Goal: Transaction & Acquisition: Purchase product/service

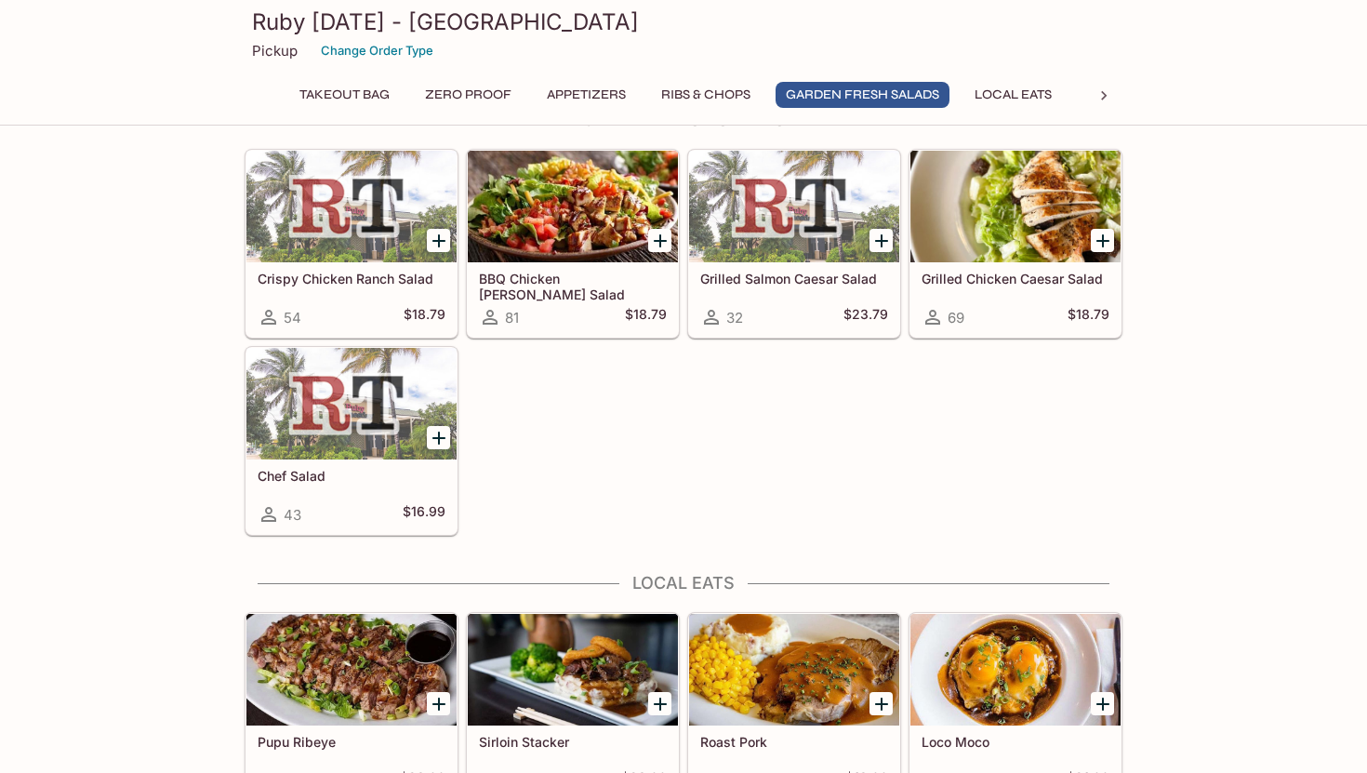
scroll to position [1707, 0]
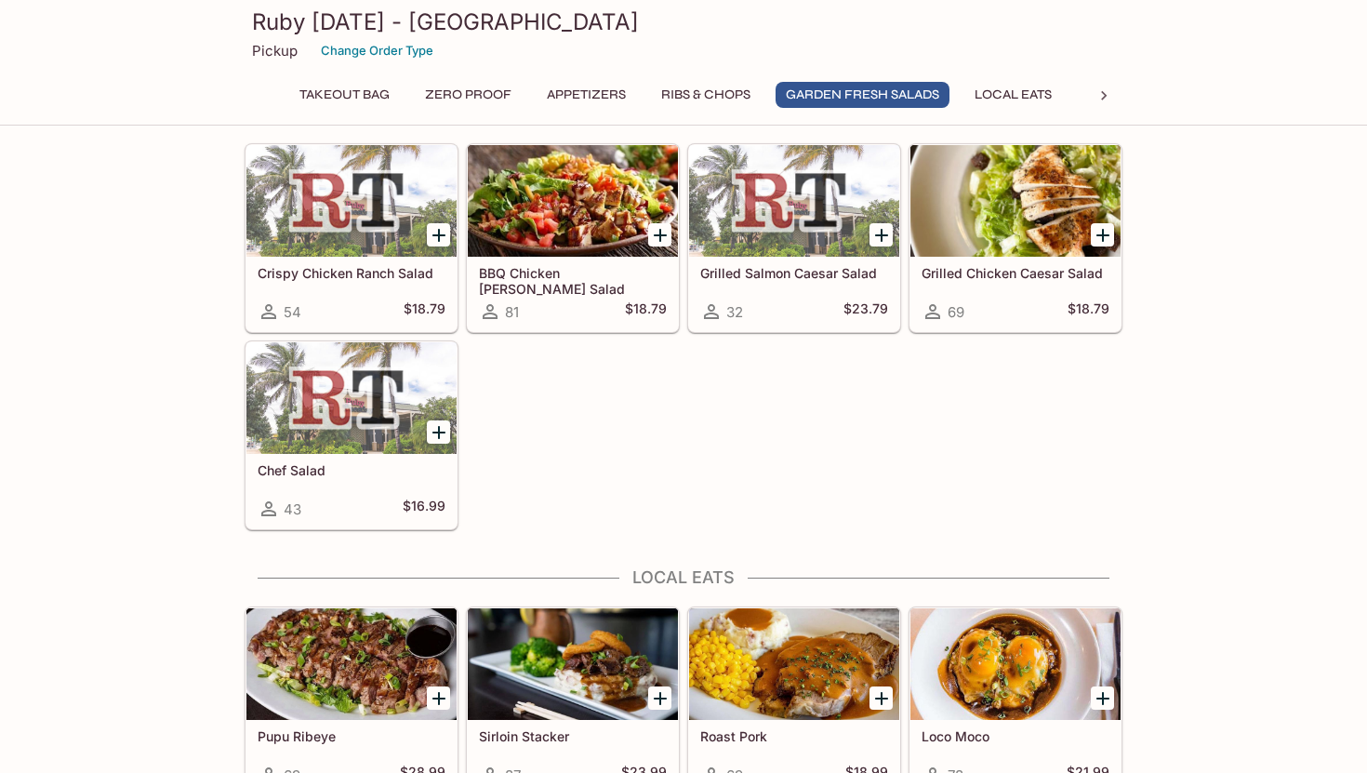
click at [703, 104] on button "Ribs & Chops" at bounding box center [706, 95] width 110 height 26
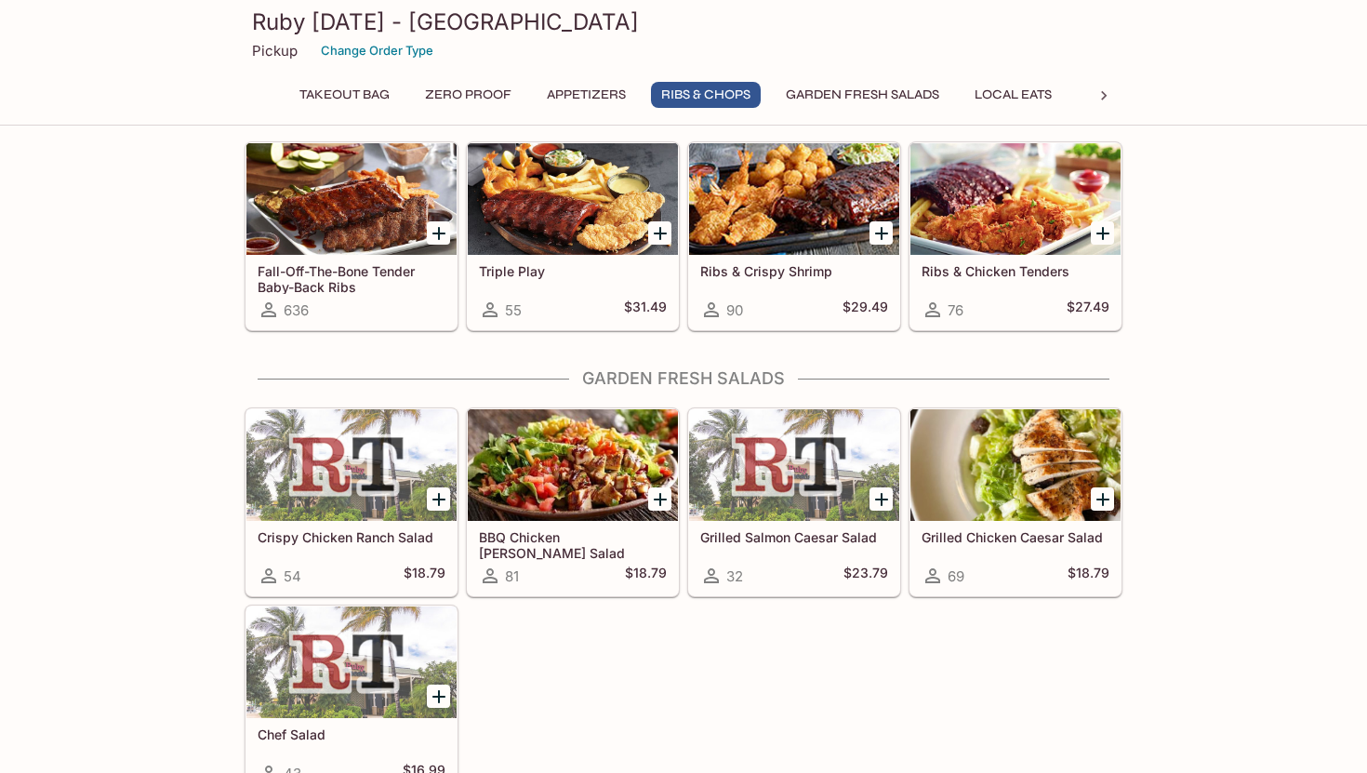
scroll to position [1387, 0]
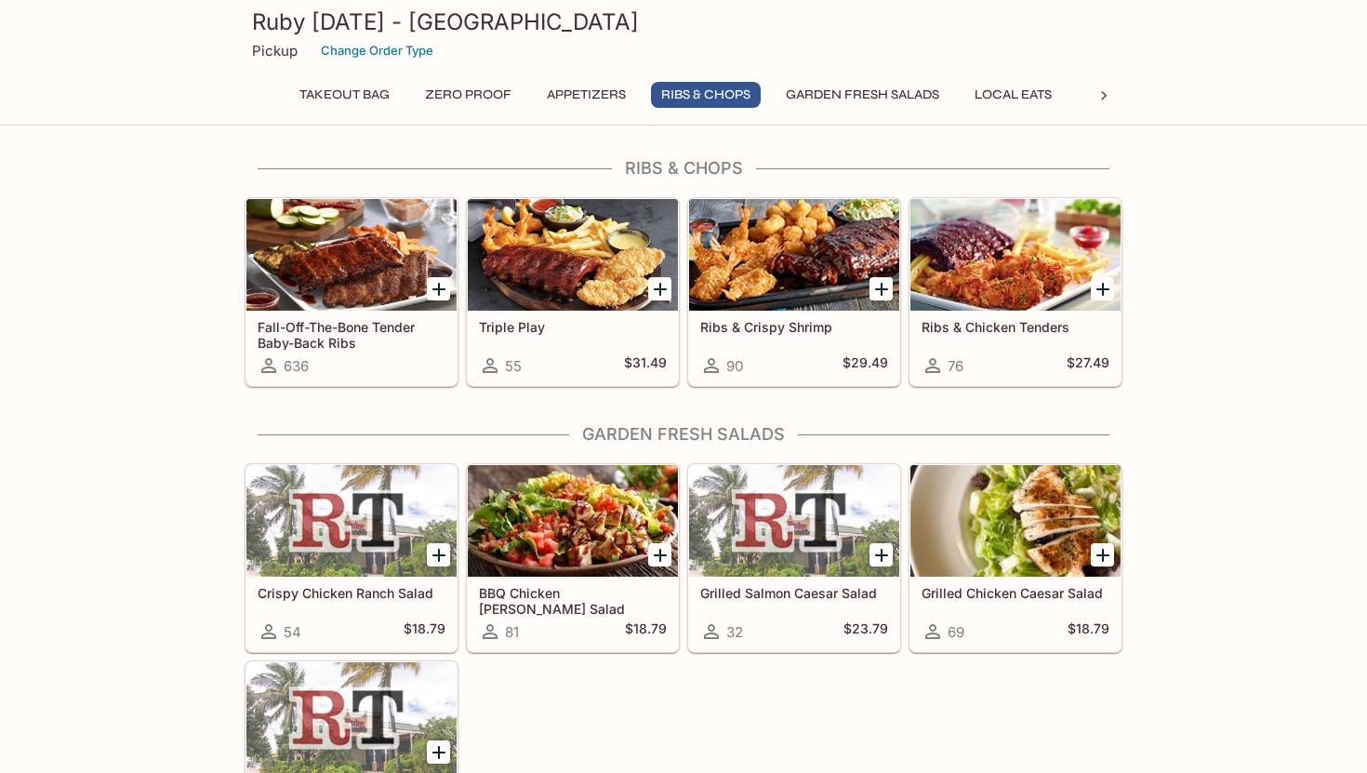
click at [1107, 97] on icon at bounding box center [1104, 95] width 19 height 19
click at [440, 97] on button "Steaks" at bounding box center [440, 95] width 84 height 26
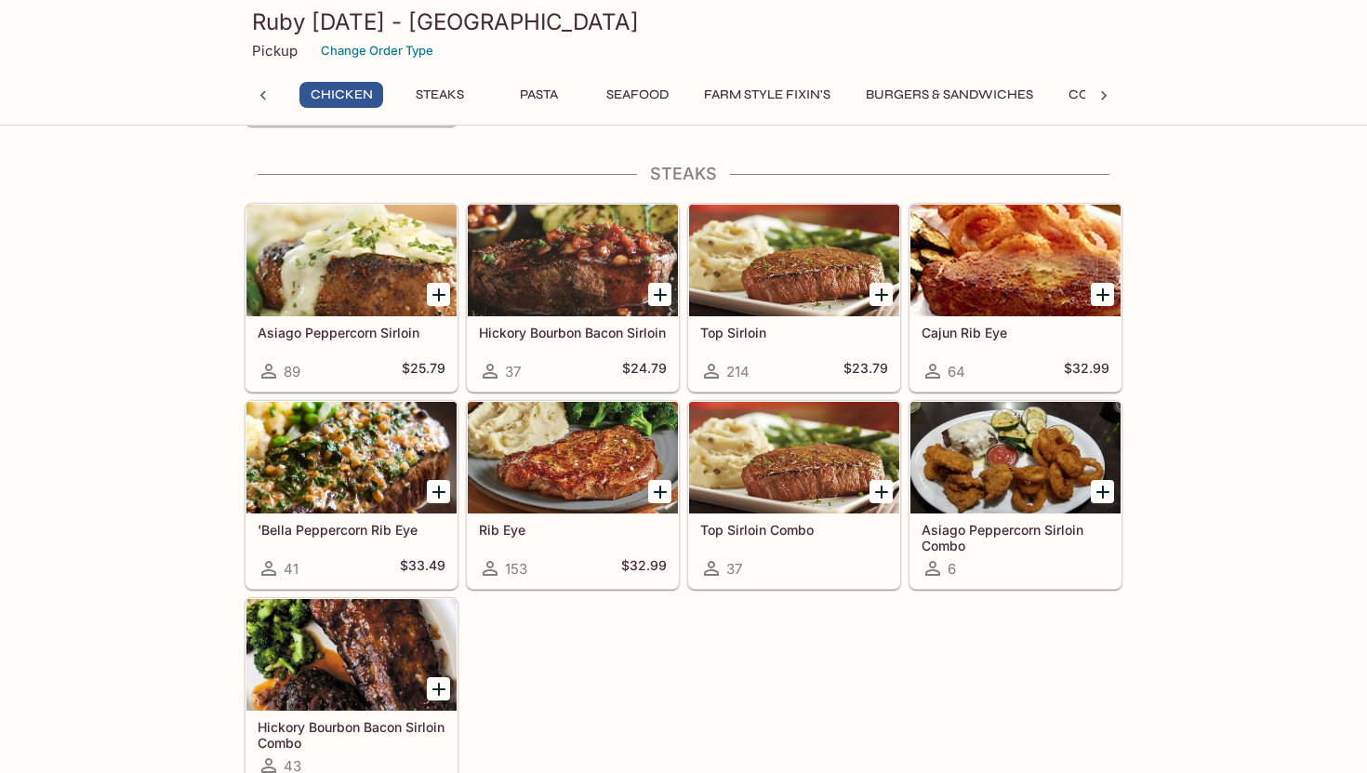
scroll to position [3043, 0]
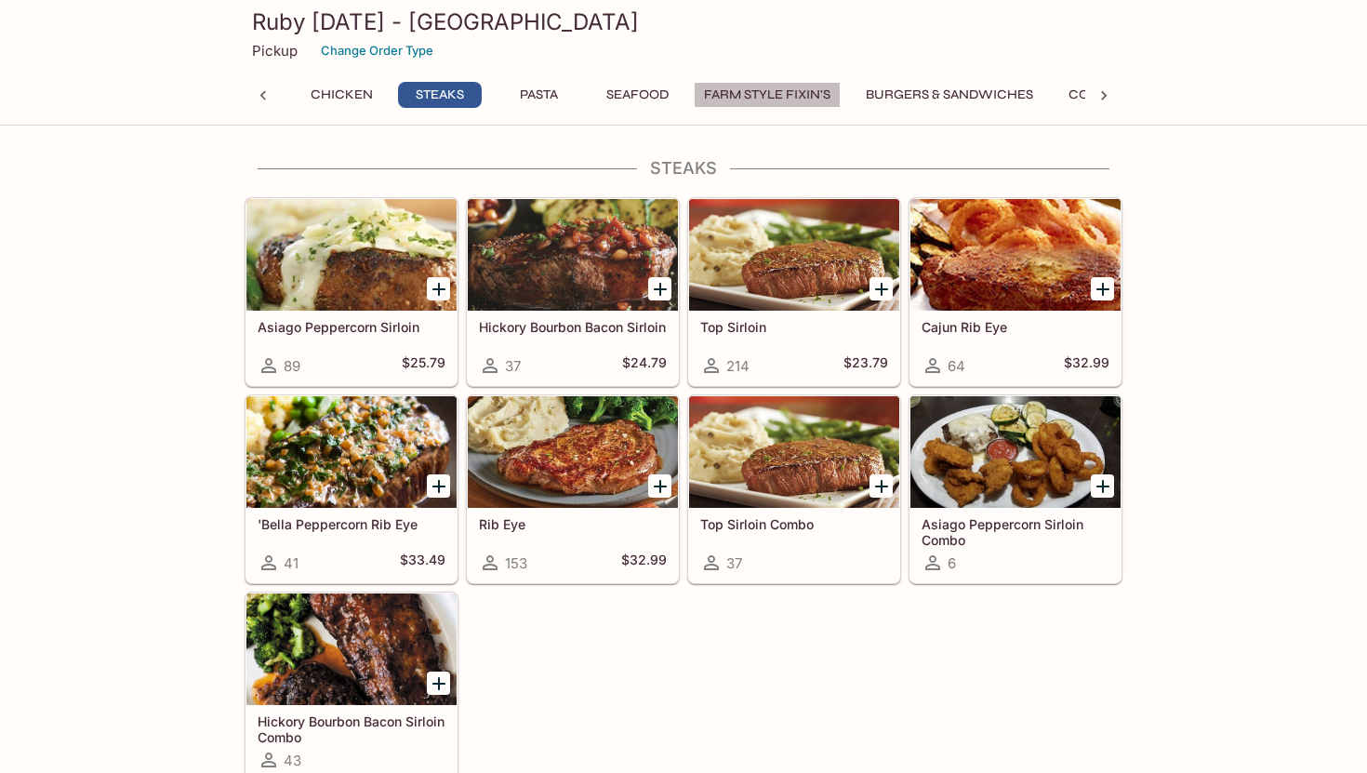
click at [782, 100] on button "Farm Style Fixin's" at bounding box center [767, 95] width 147 height 26
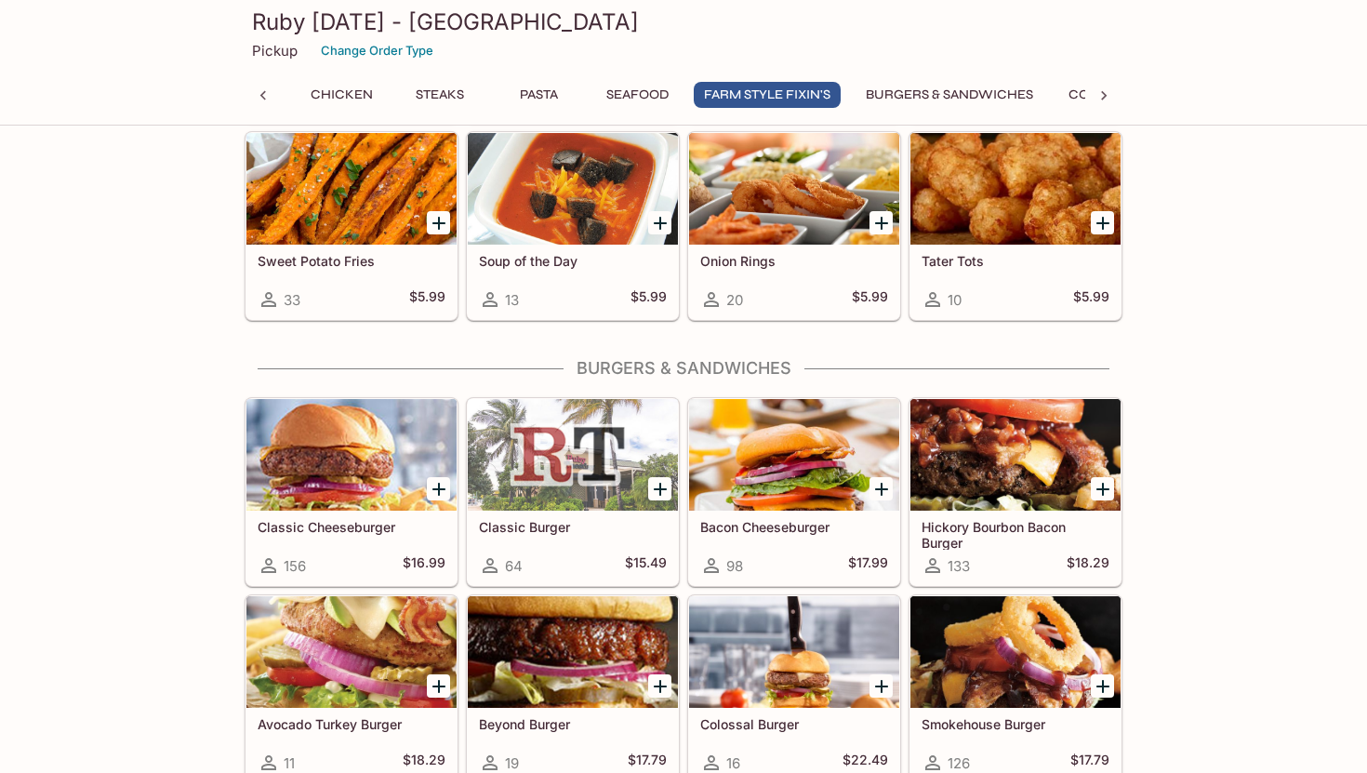
scroll to position [5088, 0]
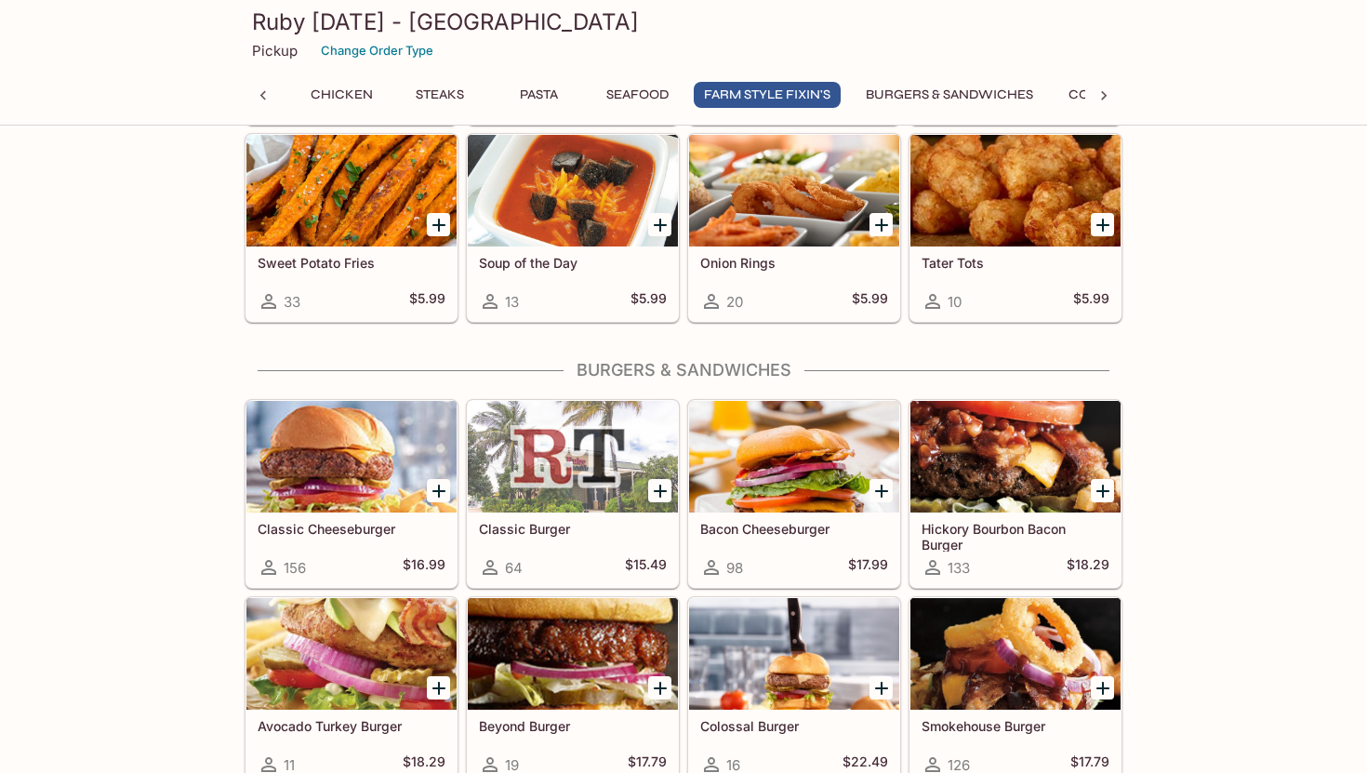
click at [1103, 89] on icon at bounding box center [1104, 95] width 19 height 19
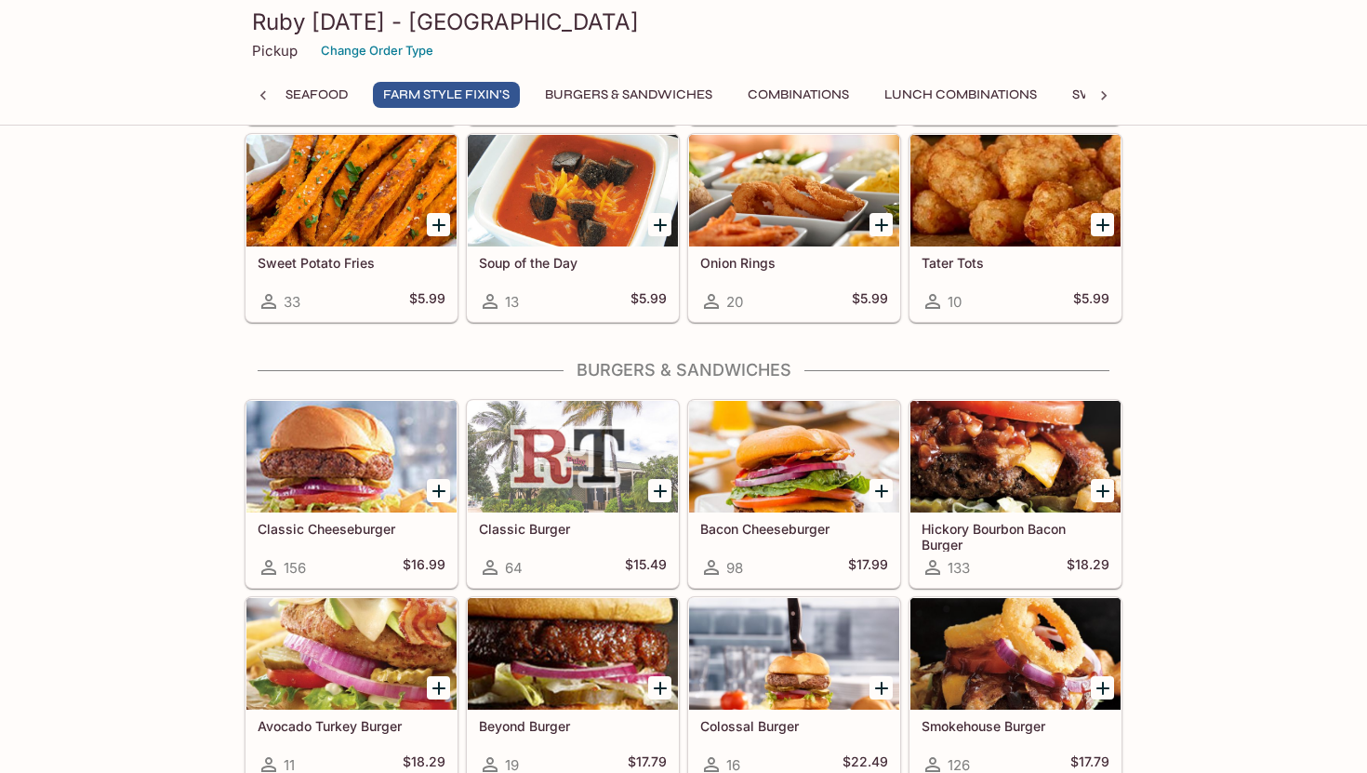
scroll to position [0, 1204]
click at [703, 89] on button "Combinations" at bounding box center [705, 95] width 122 height 26
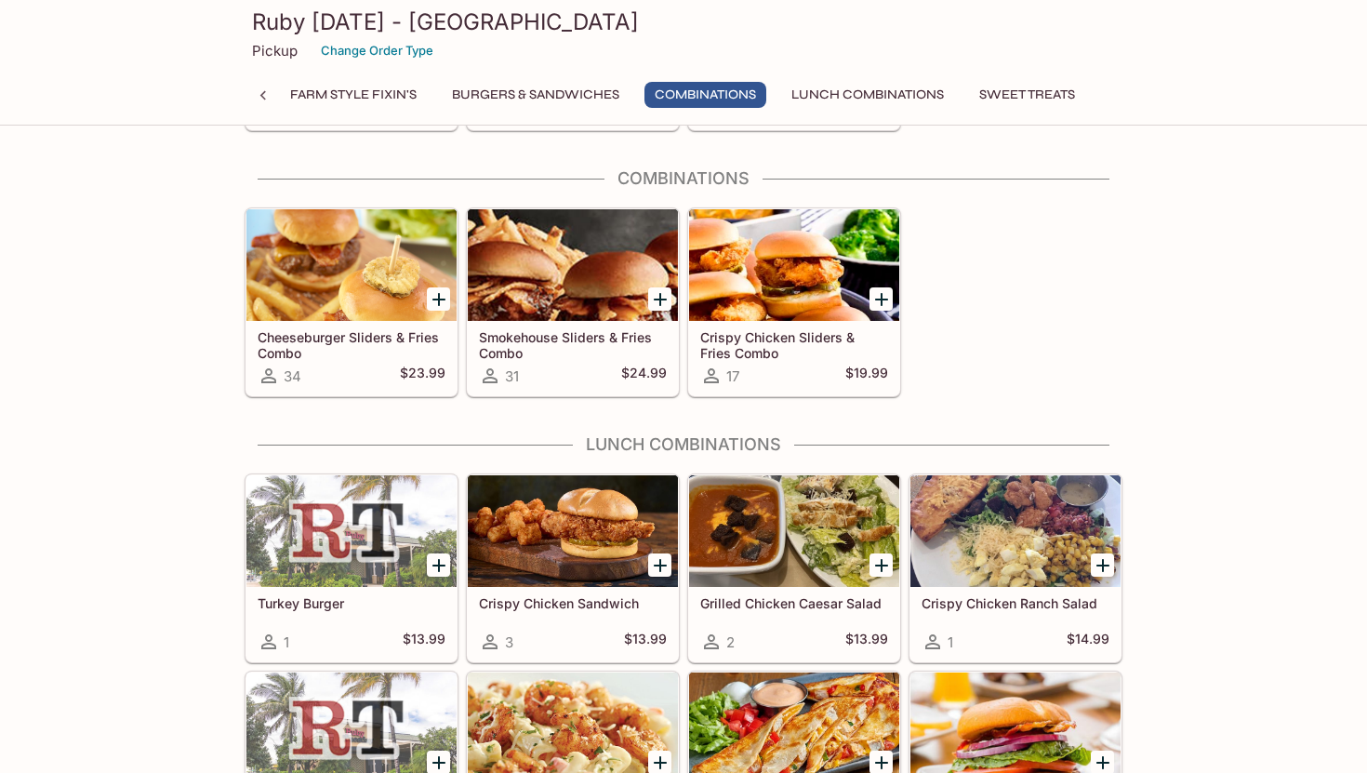
scroll to position [6147, 0]
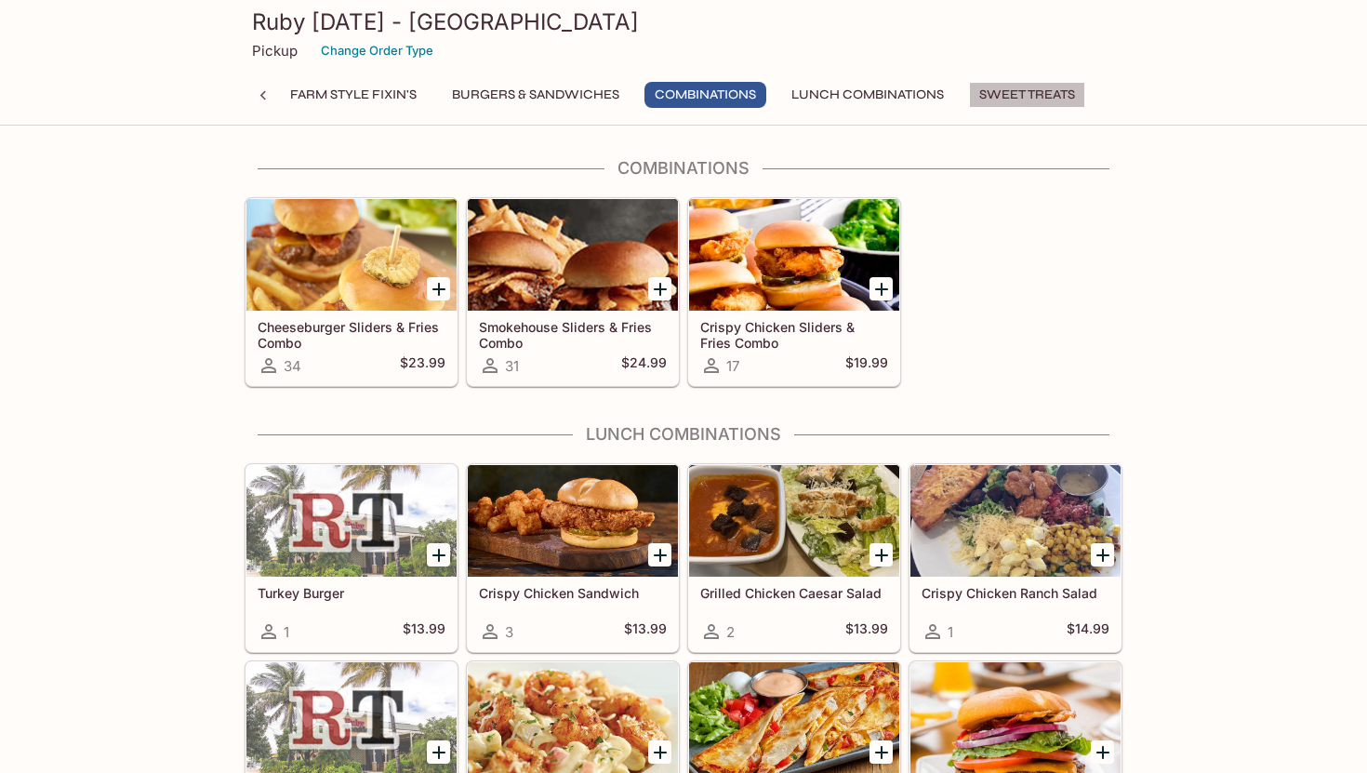
click at [989, 97] on button "Sweet Treats" at bounding box center [1027, 95] width 116 height 26
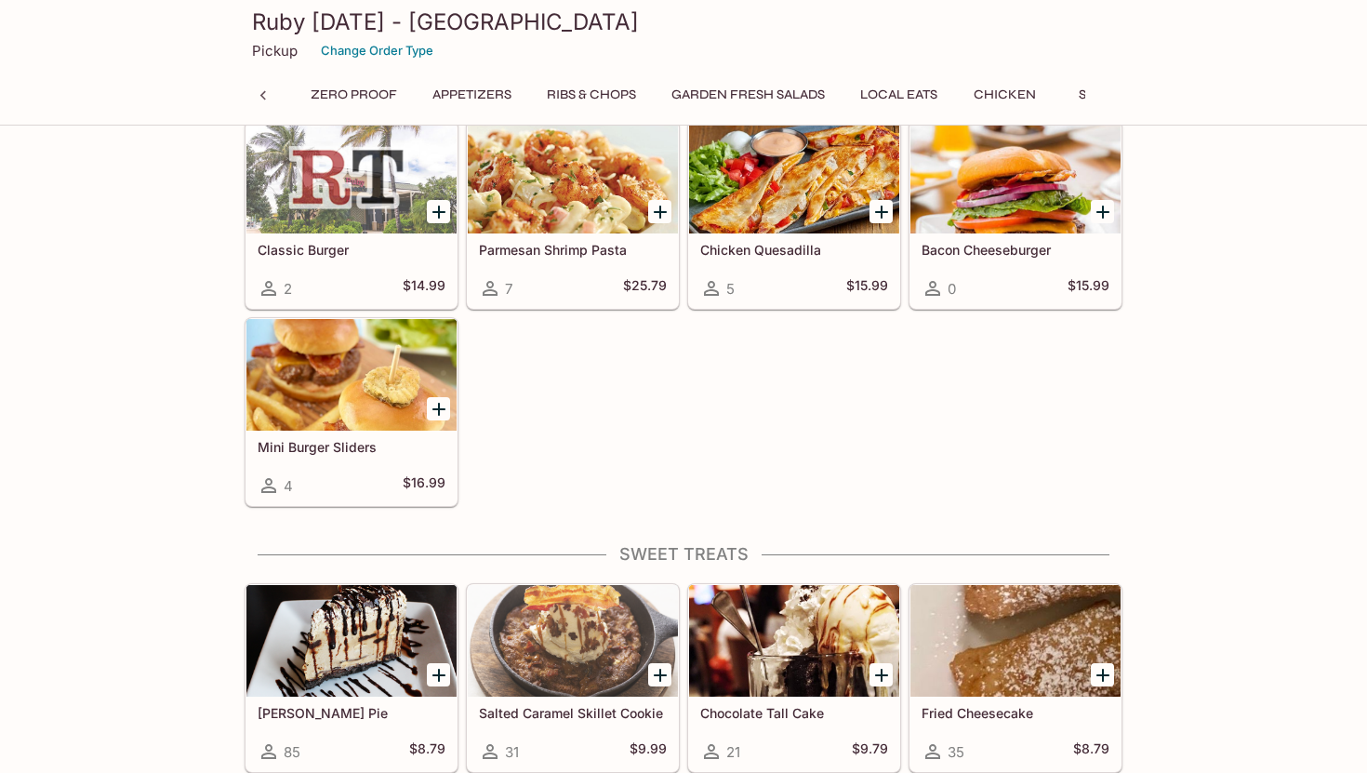
scroll to position [0, 76]
click at [589, 98] on button "Ribs & Chops" at bounding box center [630, 95] width 110 height 26
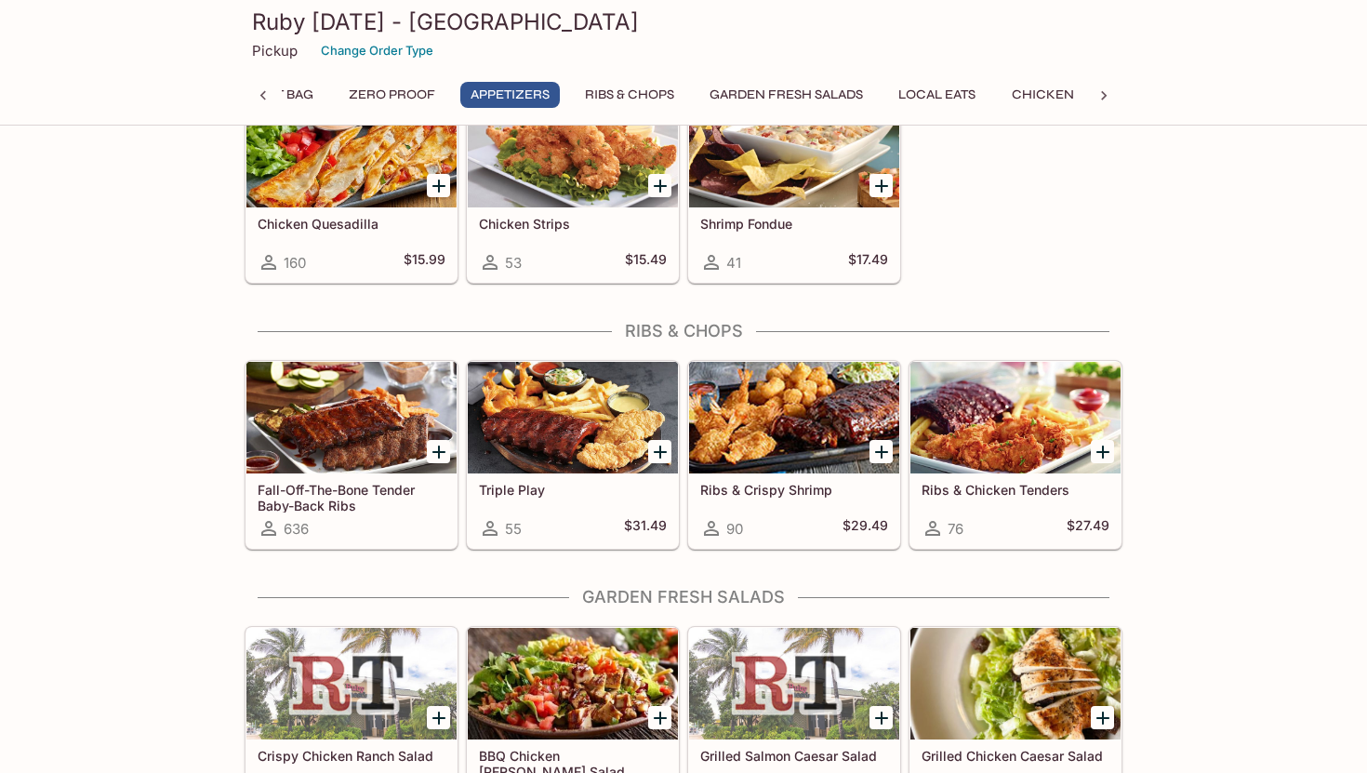
scroll to position [1094, 0]
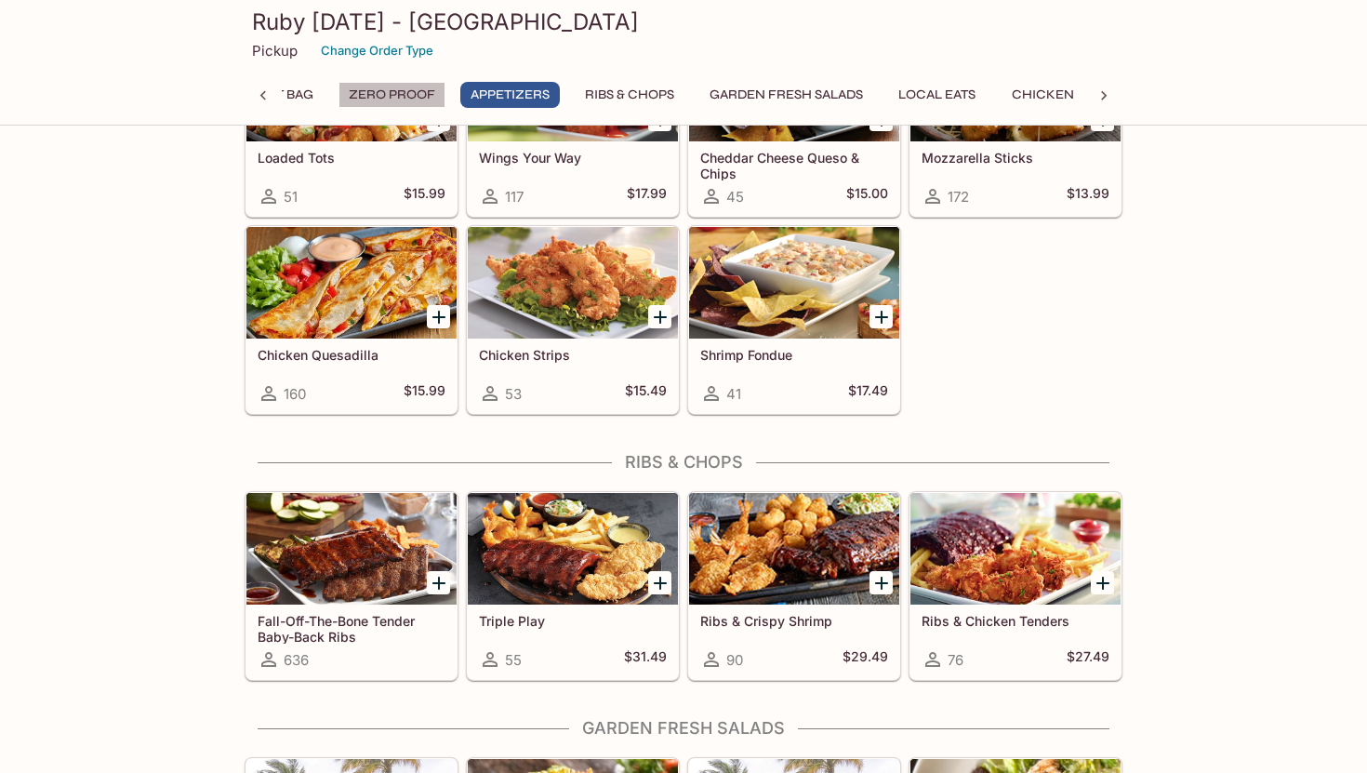
click at [395, 94] on button "Zero Proof" at bounding box center [391, 95] width 107 height 26
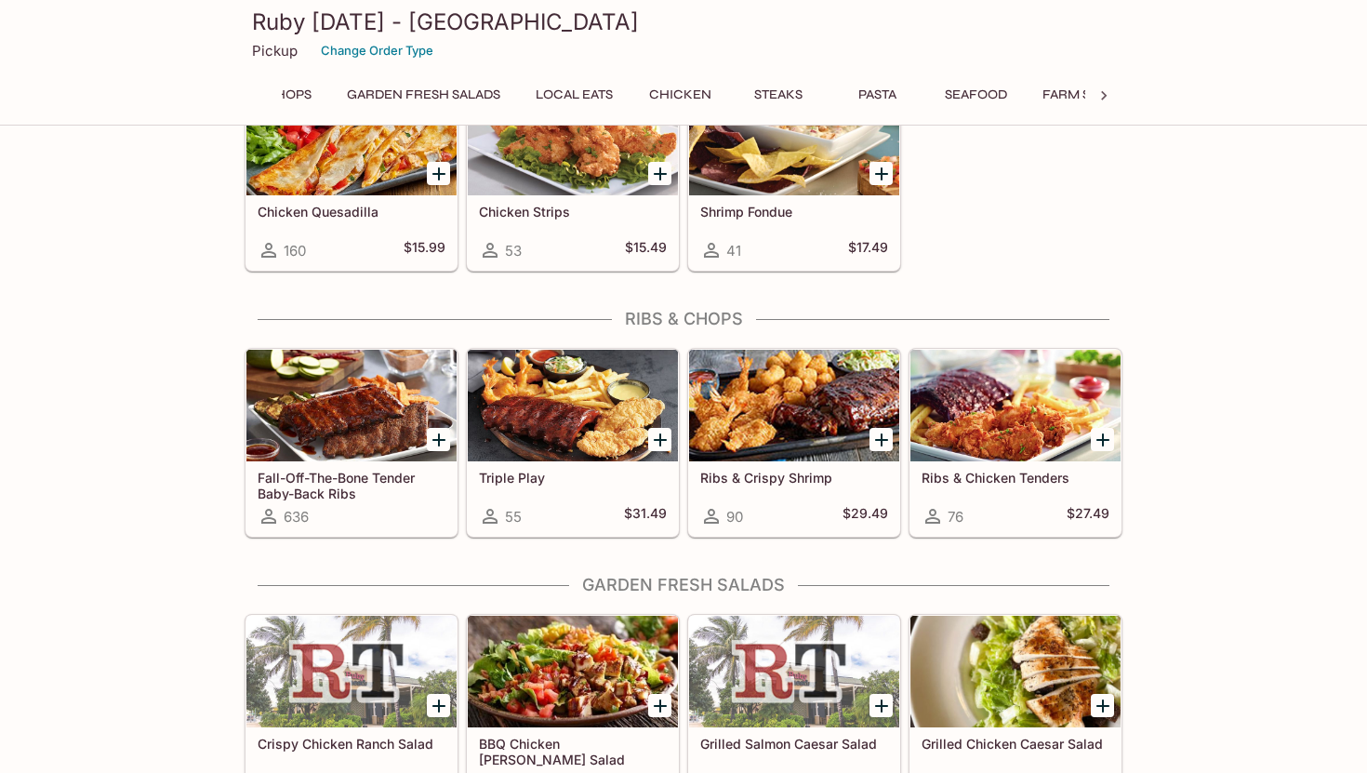
scroll to position [0, 467]
click at [567, 86] on button "Local Eats" at bounding box center [547, 95] width 98 height 26
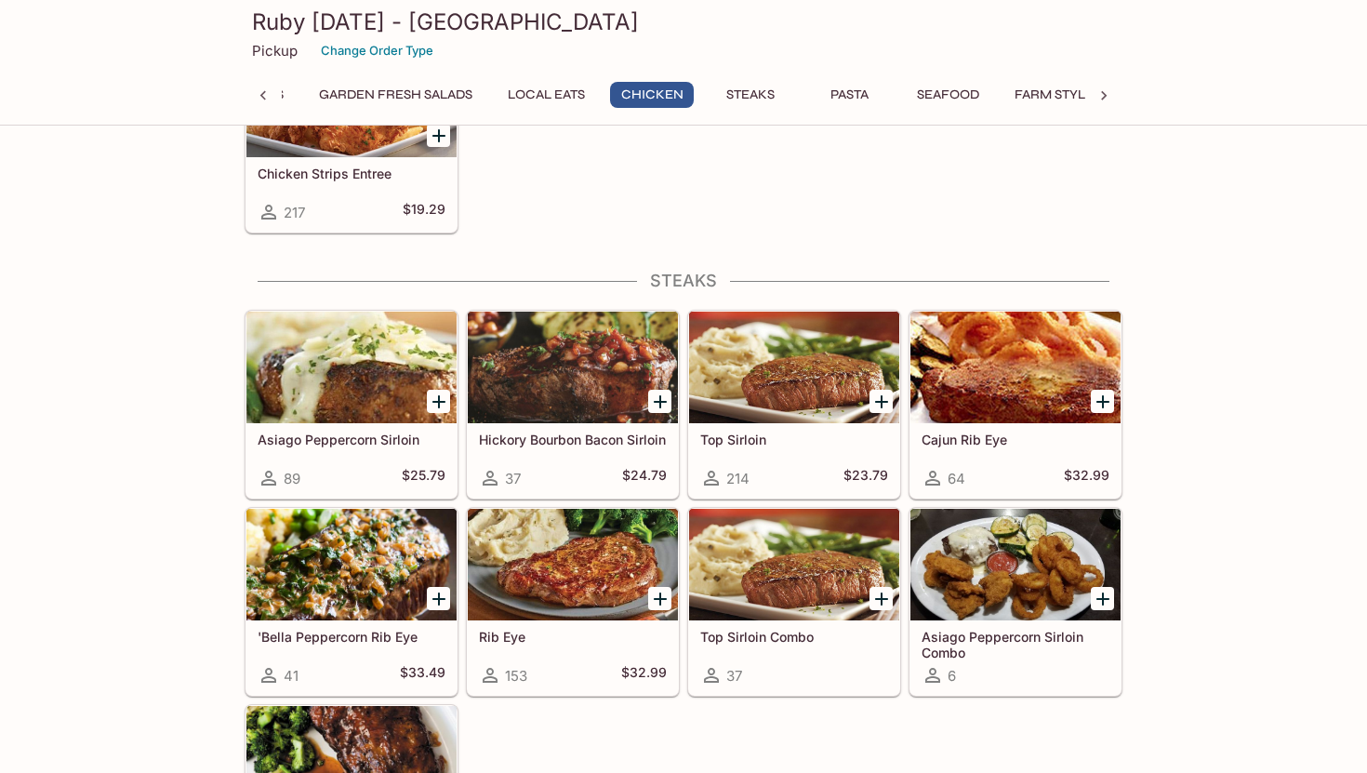
scroll to position [2934, 0]
